Goal: Transaction & Acquisition: Book appointment/travel/reservation

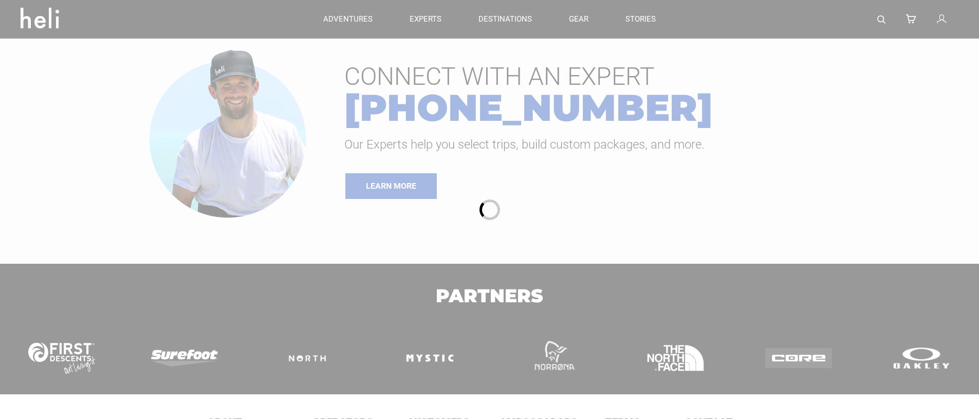
type input "Heli Skiing"
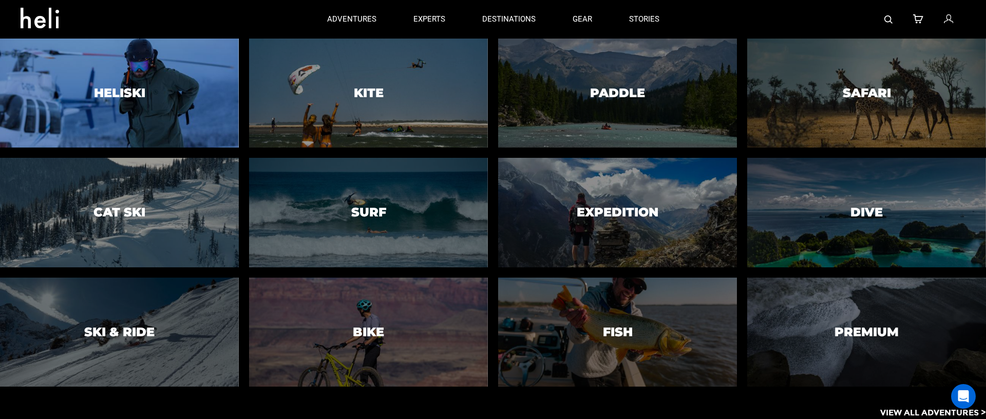
click at [124, 78] on div at bounding box center [119, 93] width 244 height 111
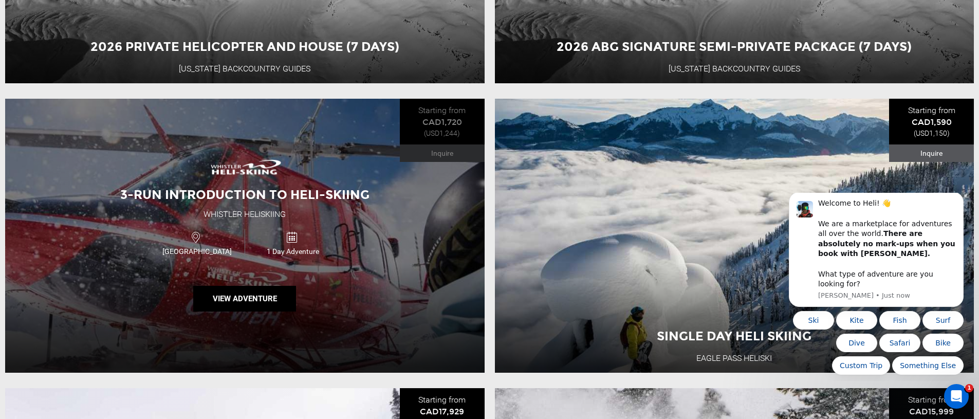
scroll to position [1850, 0]
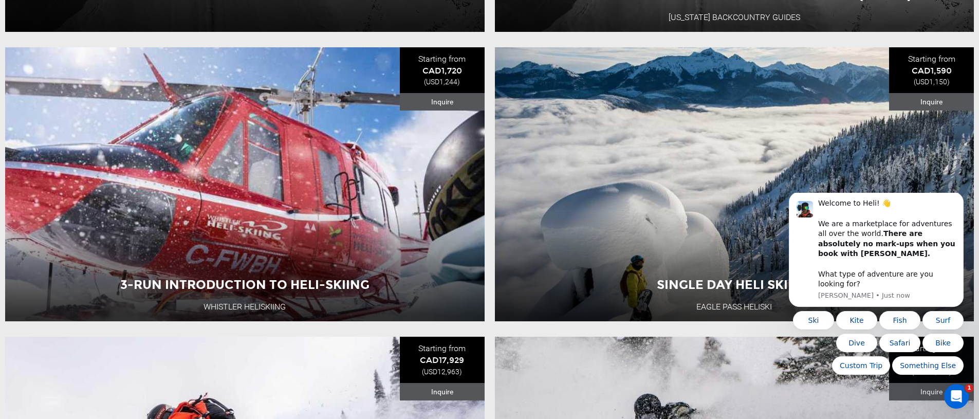
type input "Heli Skiing"
